Goal: Find specific page/section: Find specific page/section

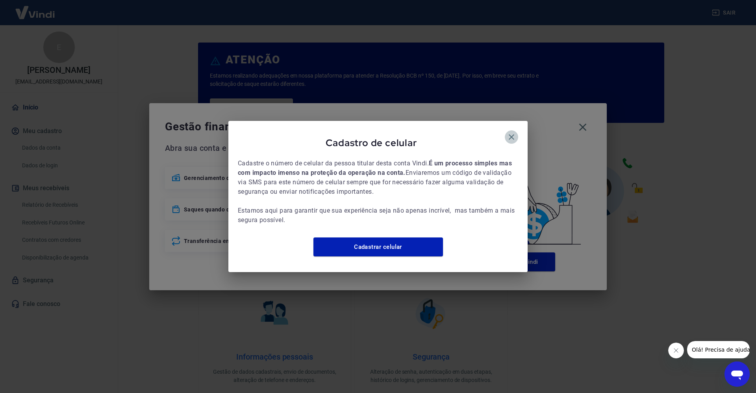
click at [511, 132] on icon "button" at bounding box center [511, 136] width 9 height 9
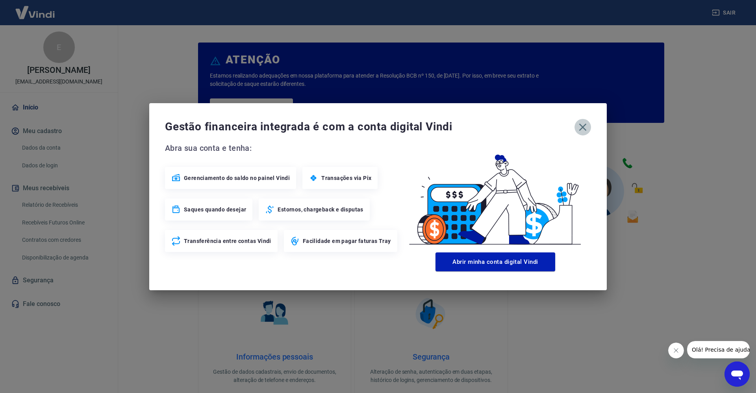
click at [580, 126] on icon "button" at bounding box center [582, 127] width 13 height 13
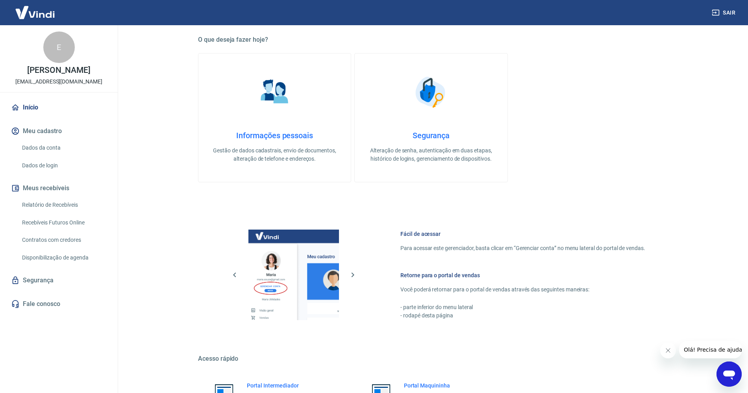
scroll to position [303, 0]
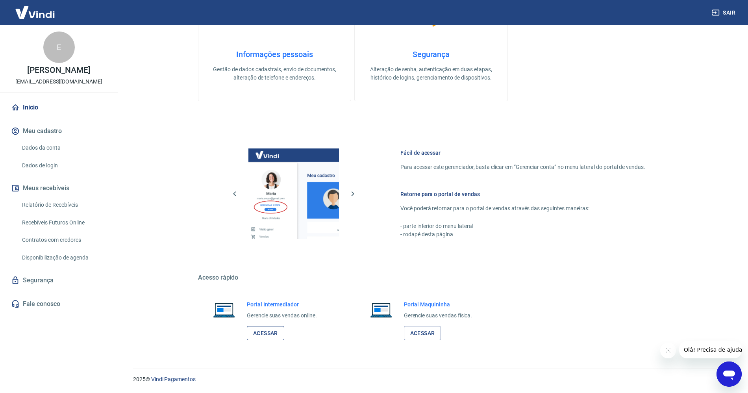
click at [255, 328] on link "Acessar" at bounding box center [265, 333] width 37 height 15
click at [431, 339] on link "Acessar" at bounding box center [422, 333] width 37 height 15
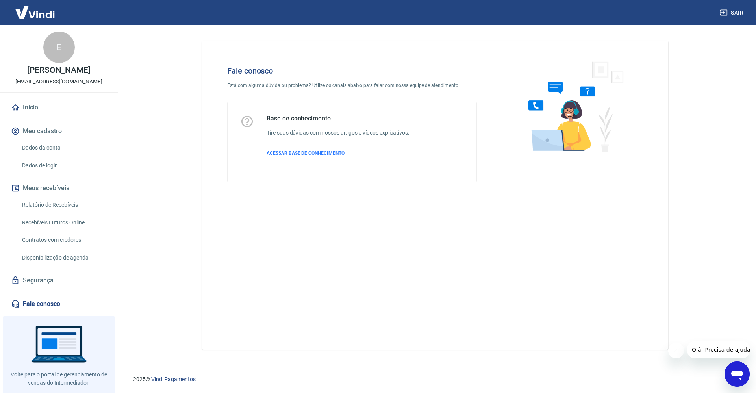
click at [74, 368] on div at bounding box center [58, 363] width 111 height 95
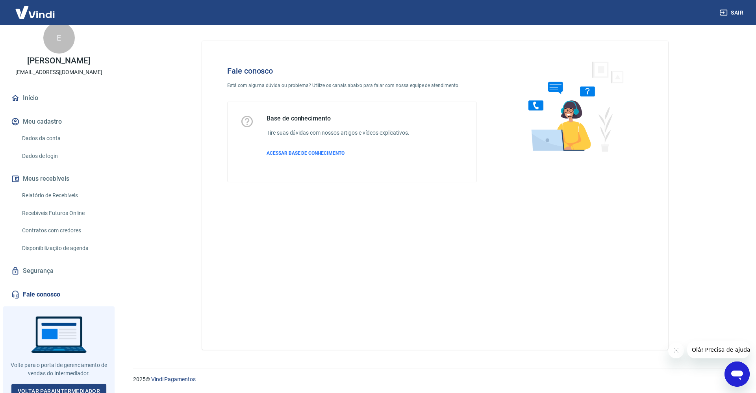
scroll to position [14, 0]
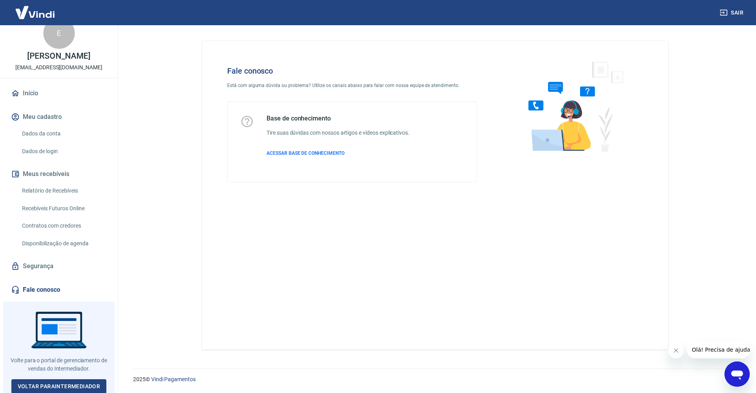
click at [702, 346] on span "Olá! Precisa de ajuda?" at bounding box center [721, 349] width 61 height 6
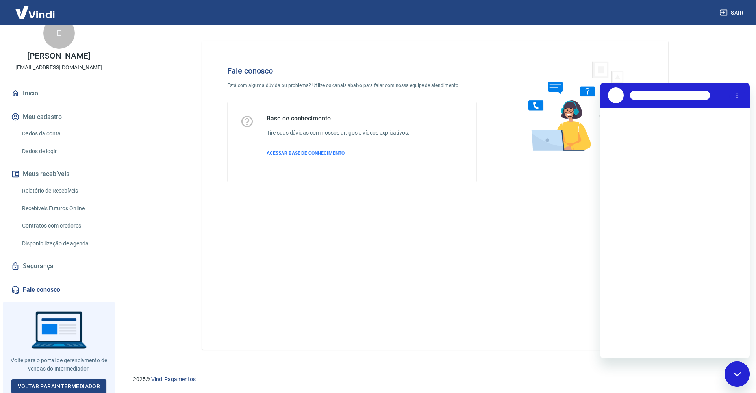
scroll to position [0, 0]
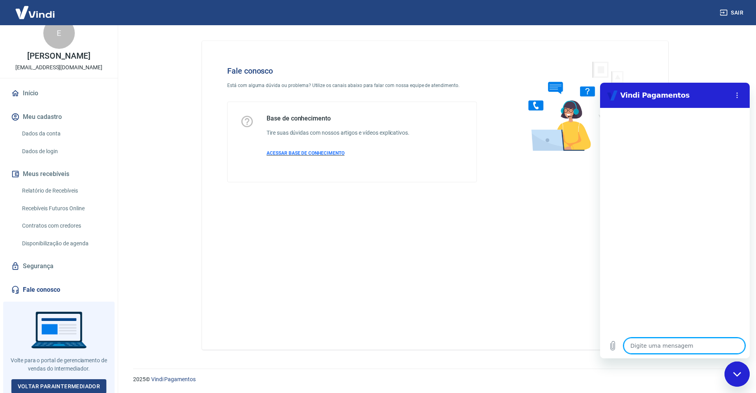
click at [322, 154] on span "ACESSAR BASE DE CONHECIMENTO" at bounding box center [306, 153] width 78 height 6
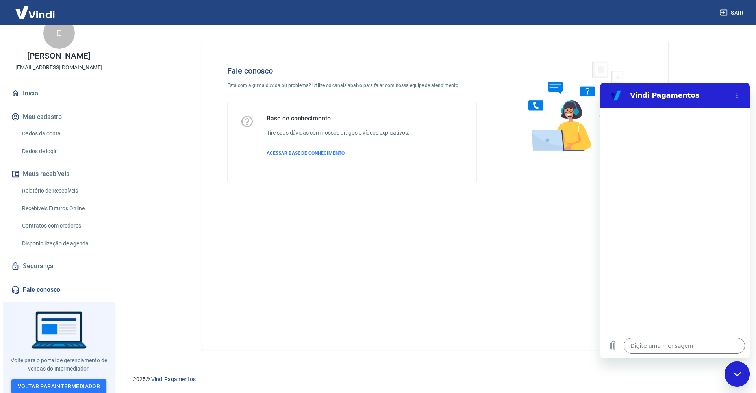
click at [74, 379] on link "Voltar para Intermediador" at bounding box center [58, 386] width 95 height 15
